Goal: Task Accomplishment & Management: Check status

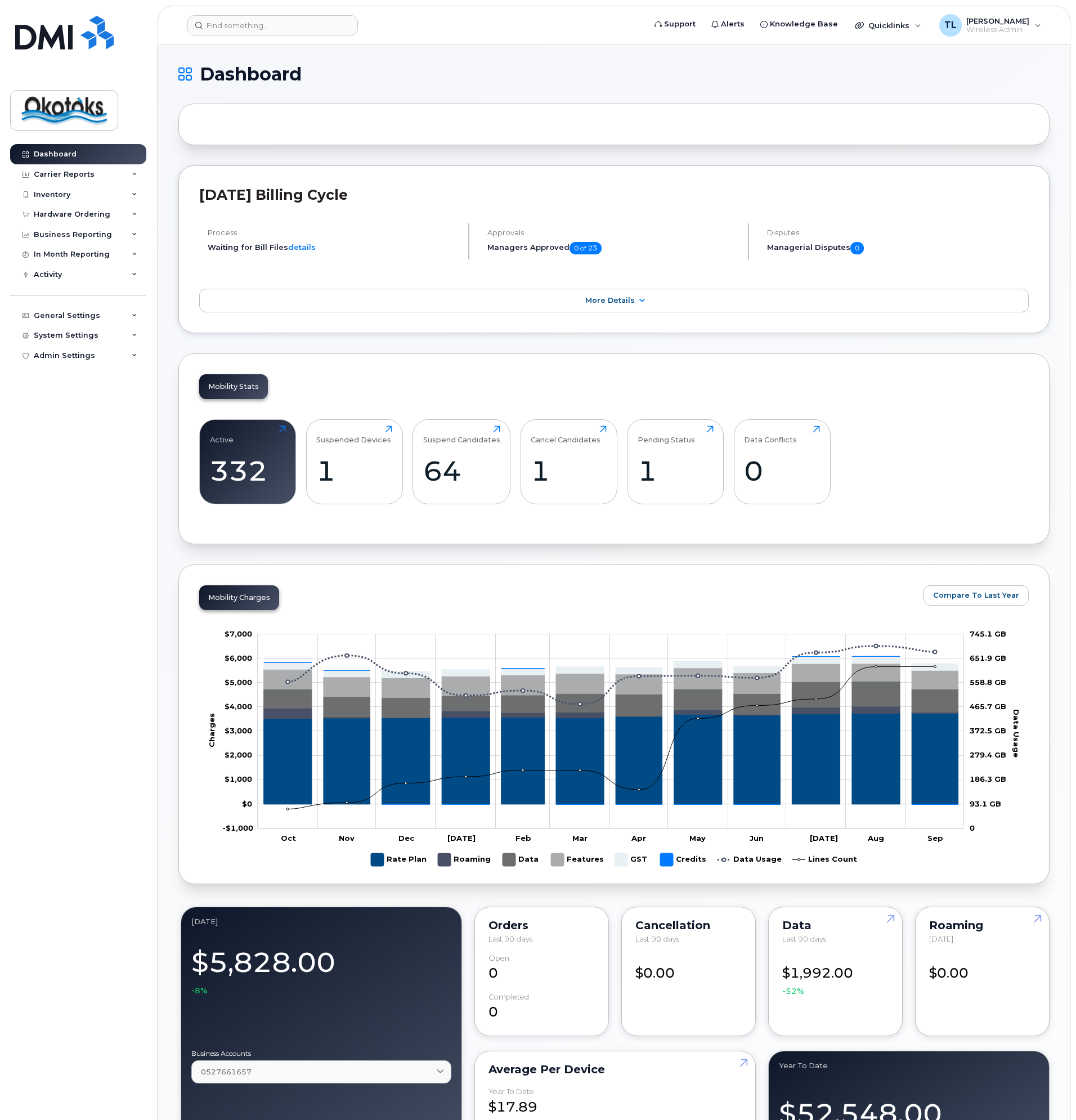
click at [112, 515] on div "Dashboard Carrier Reports Monthly Billing Data Daily Data Pooling Data Behavior…" at bounding box center [79, 623] width 139 height 959
click at [764, 462] on div "0" at bounding box center [782, 471] width 76 height 33
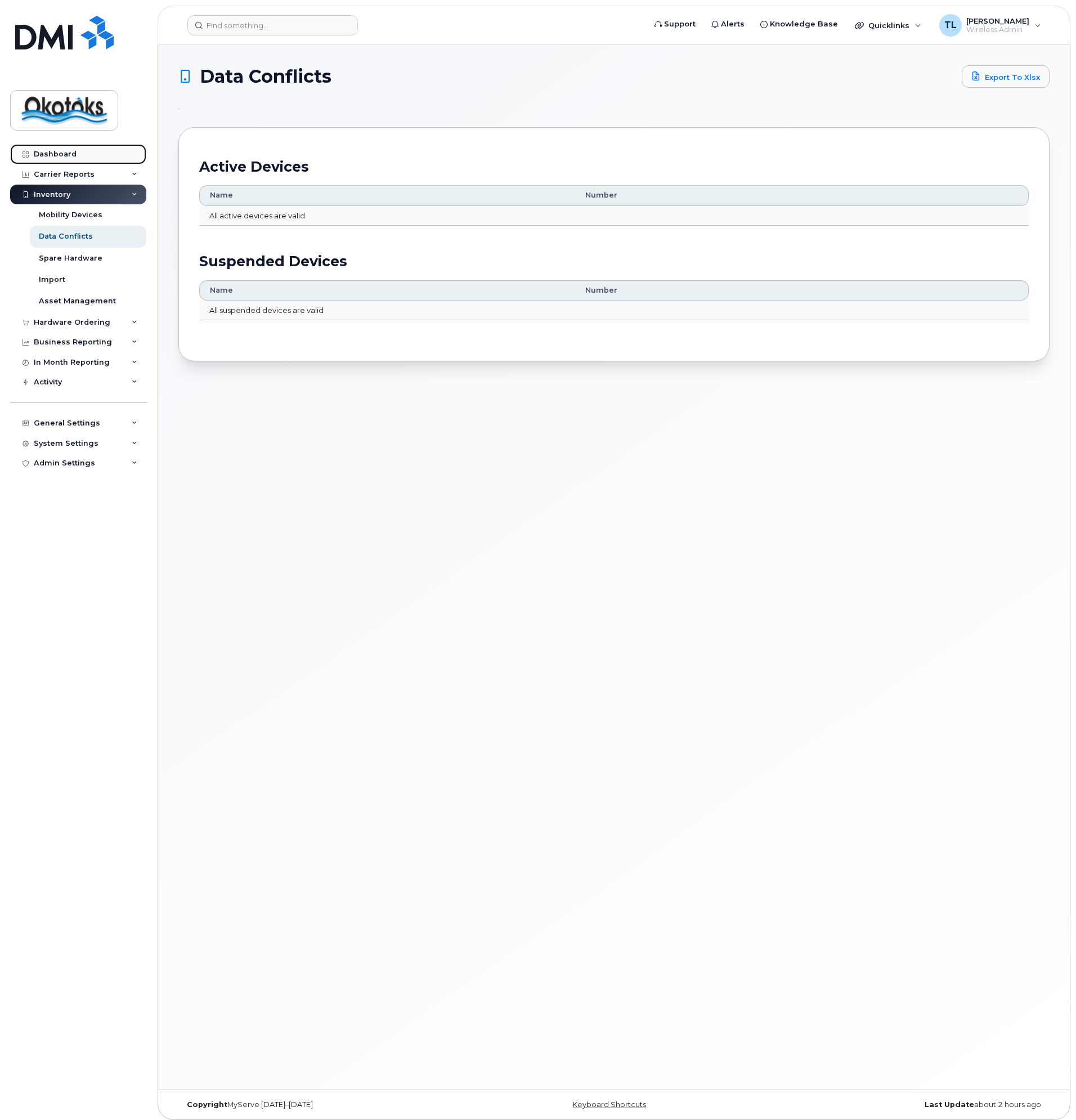
click at [45, 151] on div "Dashboard" at bounding box center [54, 154] width 43 height 9
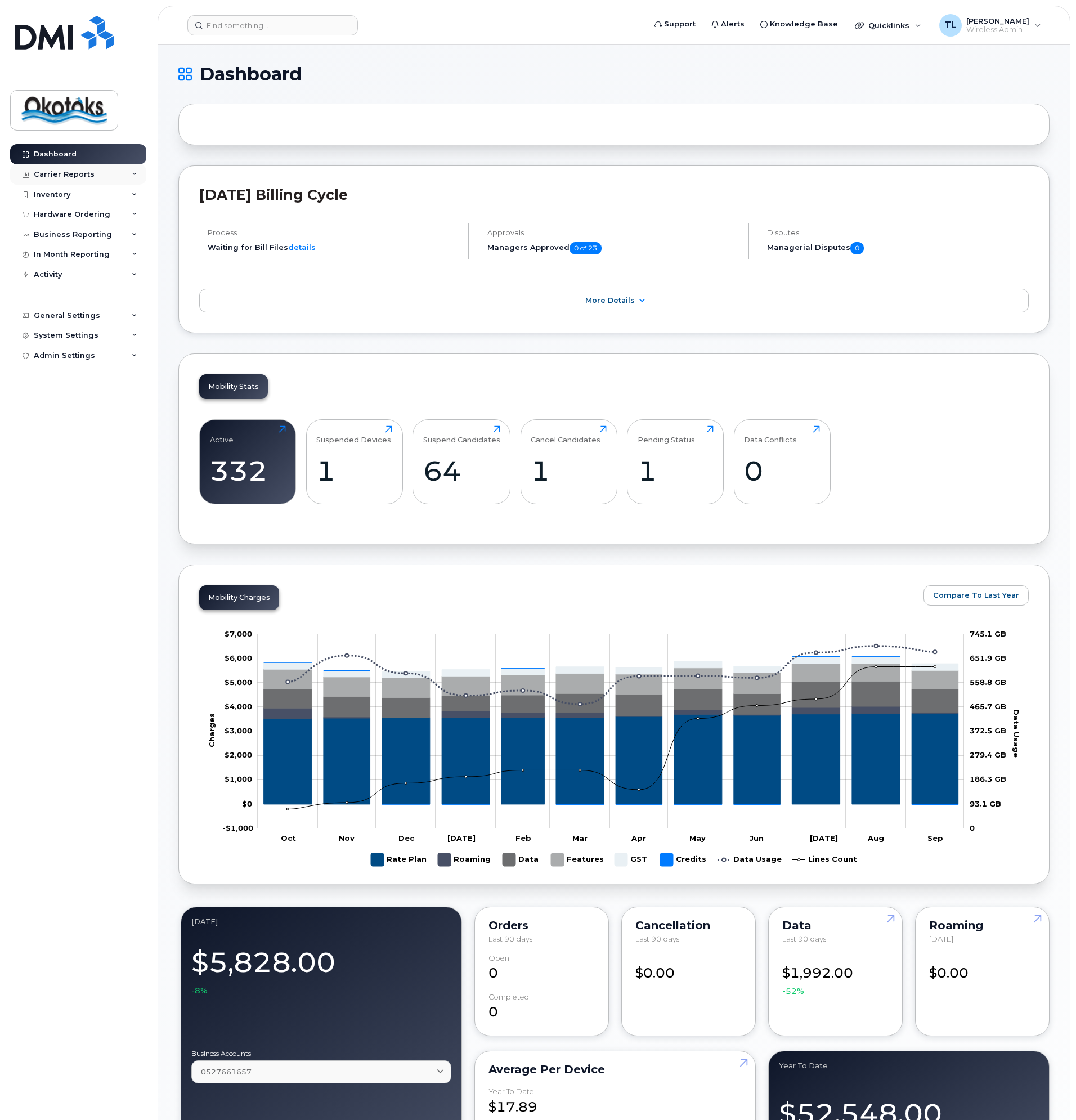
click at [135, 175] on icon at bounding box center [135, 174] width 6 height 6
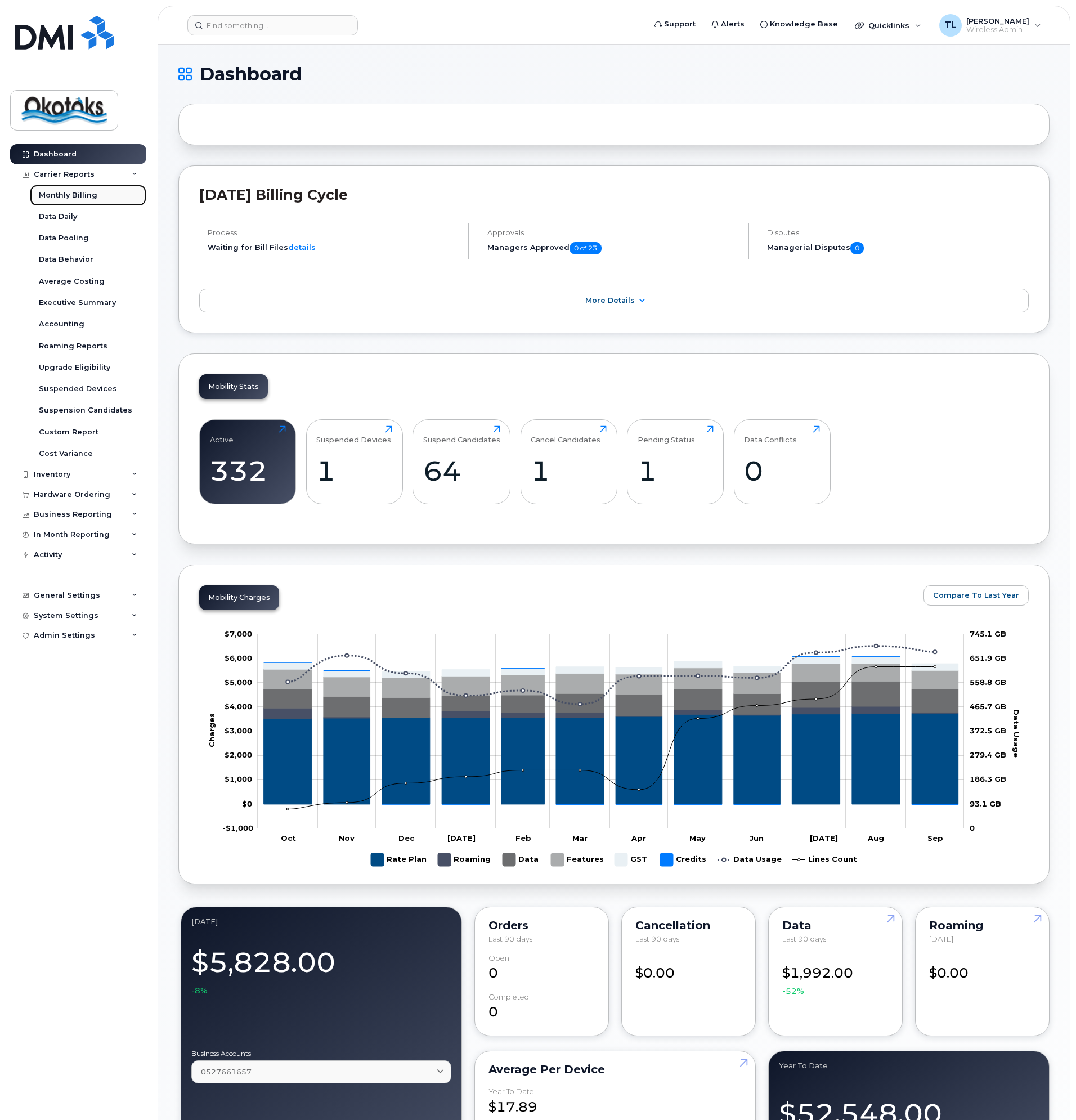
click at [68, 193] on div "Monthly Billing" at bounding box center [68, 195] width 59 height 10
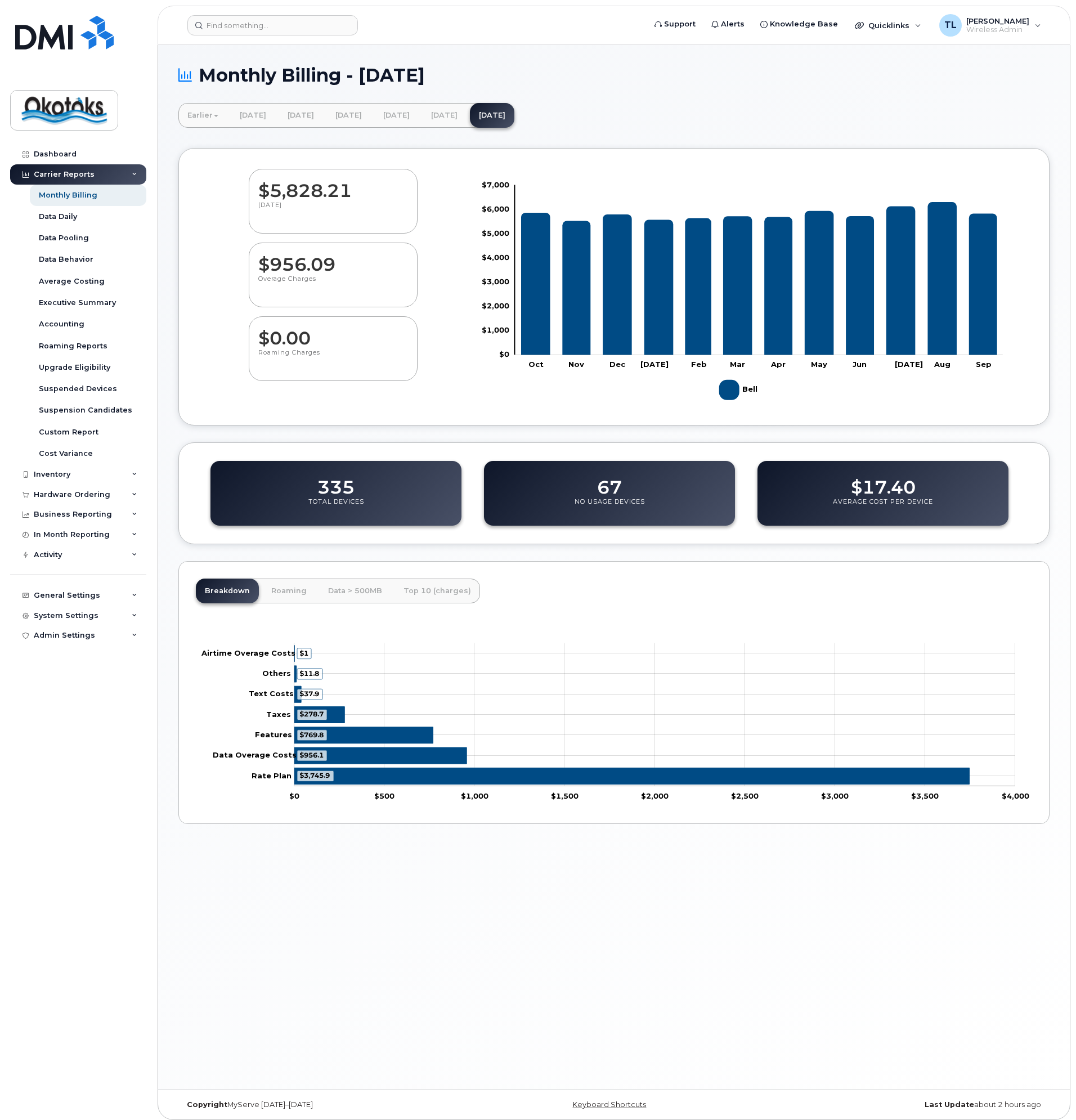
click at [370, 756] on icon "Series" at bounding box center [380, 755] width 172 height 16
click at [326, 765] on rect "Chart" at bounding box center [655, 715] width 721 height 143
click at [355, 591] on link "Data > 500MB" at bounding box center [355, 591] width 72 height 25
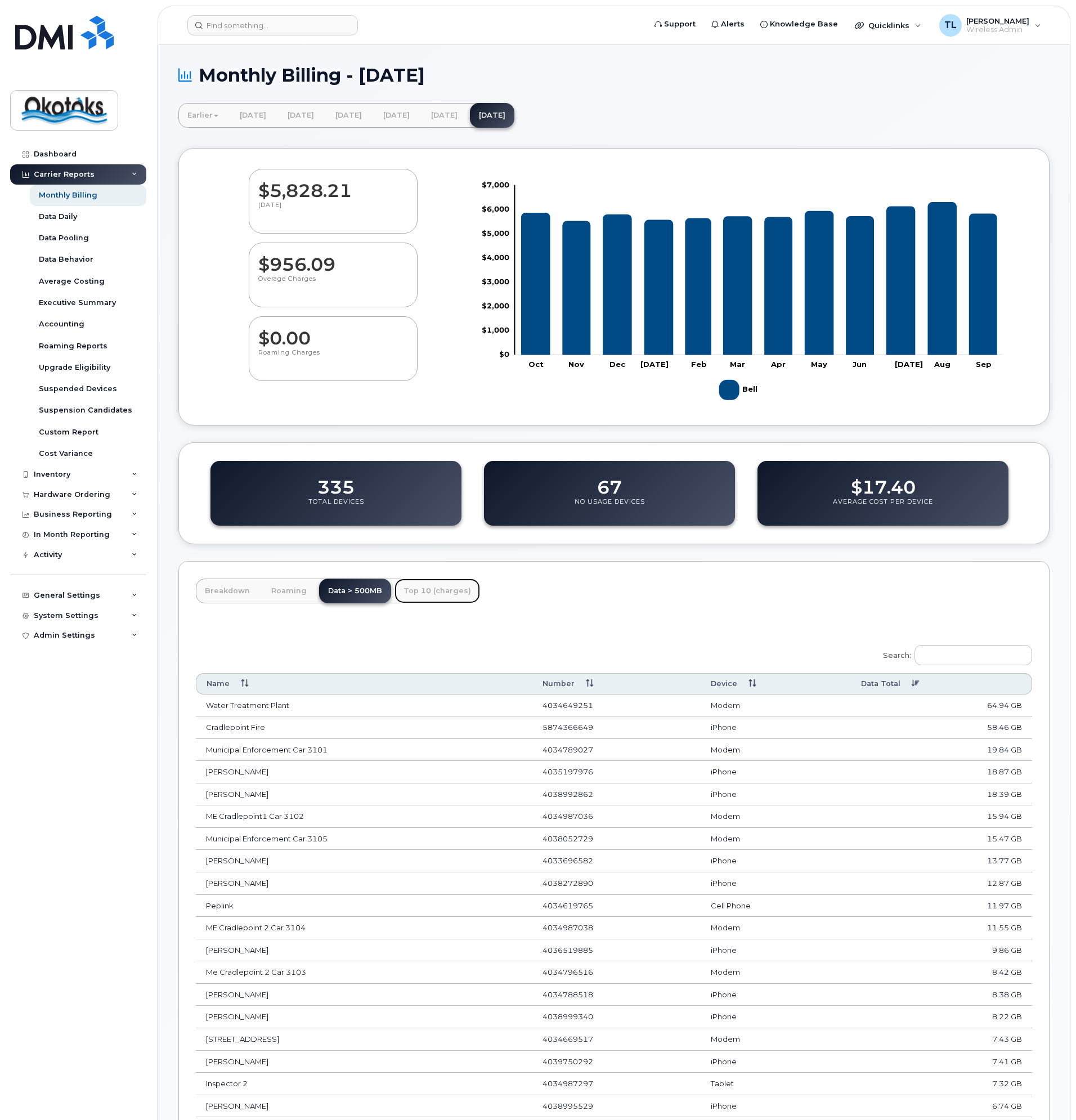
click at [416, 589] on link "Top 10 (charges)" at bounding box center [437, 591] width 86 height 25
